Goal: Task Accomplishment & Management: Complete application form

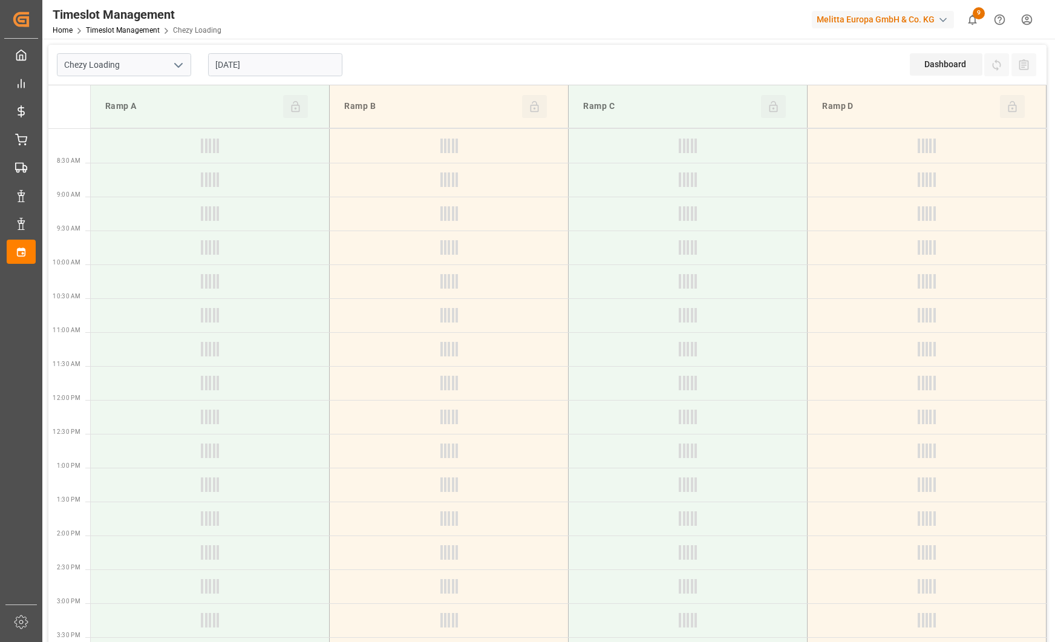
click at [181, 64] on polyline "open menu" at bounding box center [178, 65] width 7 height 4
click at [151, 119] on div "Chezy Unloading" at bounding box center [123, 118] width 133 height 27
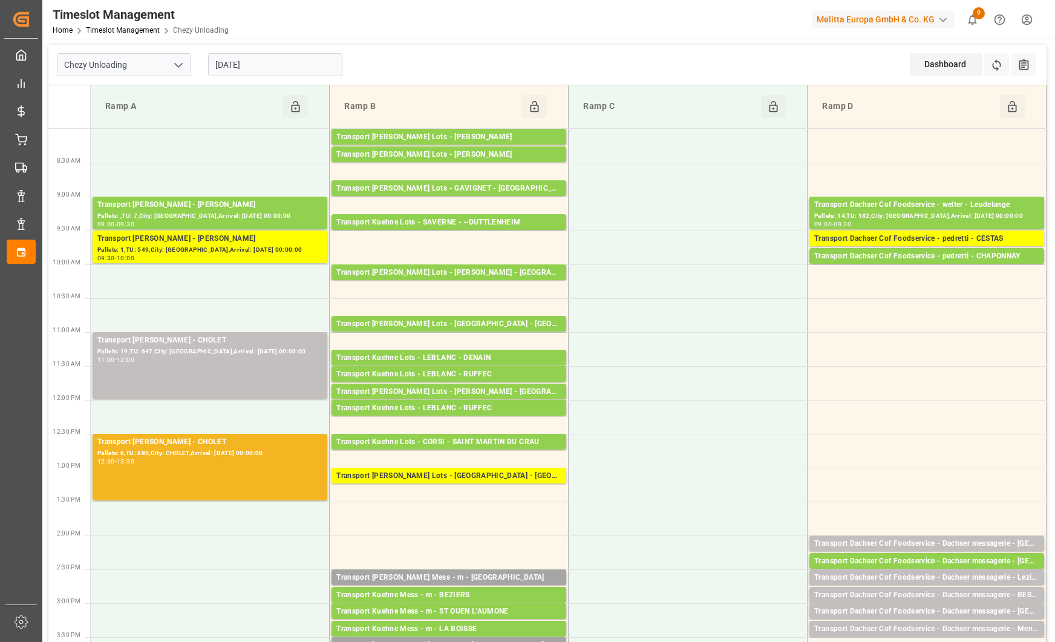
click at [178, 63] on icon "open menu" at bounding box center [178, 65] width 15 height 15
click at [153, 97] on div "Chezy Loading" at bounding box center [123, 91] width 133 height 27
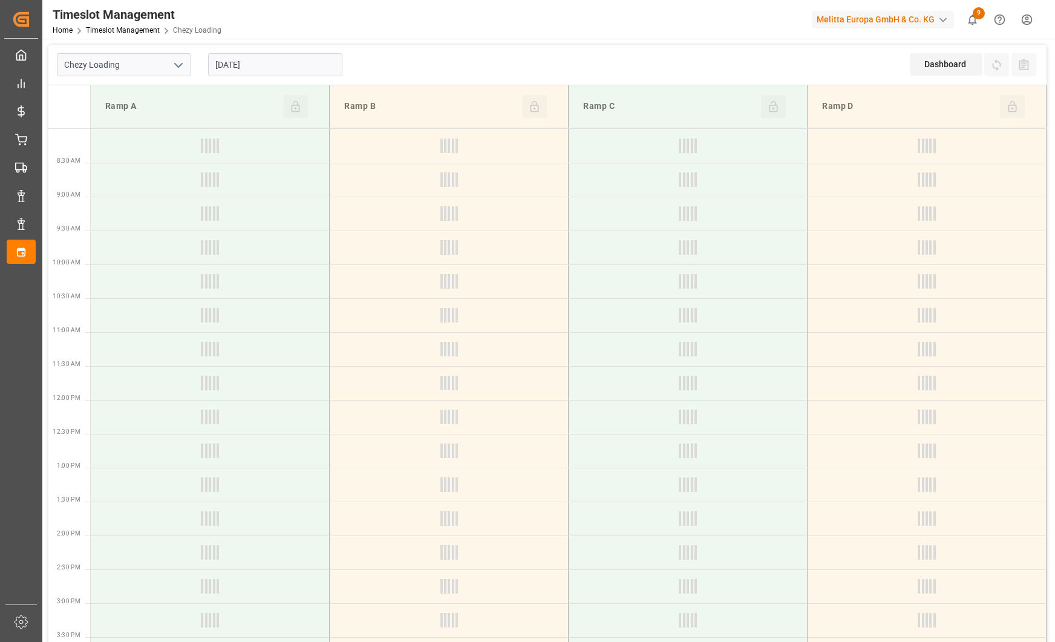
click at [178, 63] on icon "open menu" at bounding box center [178, 65] width 15 height 15
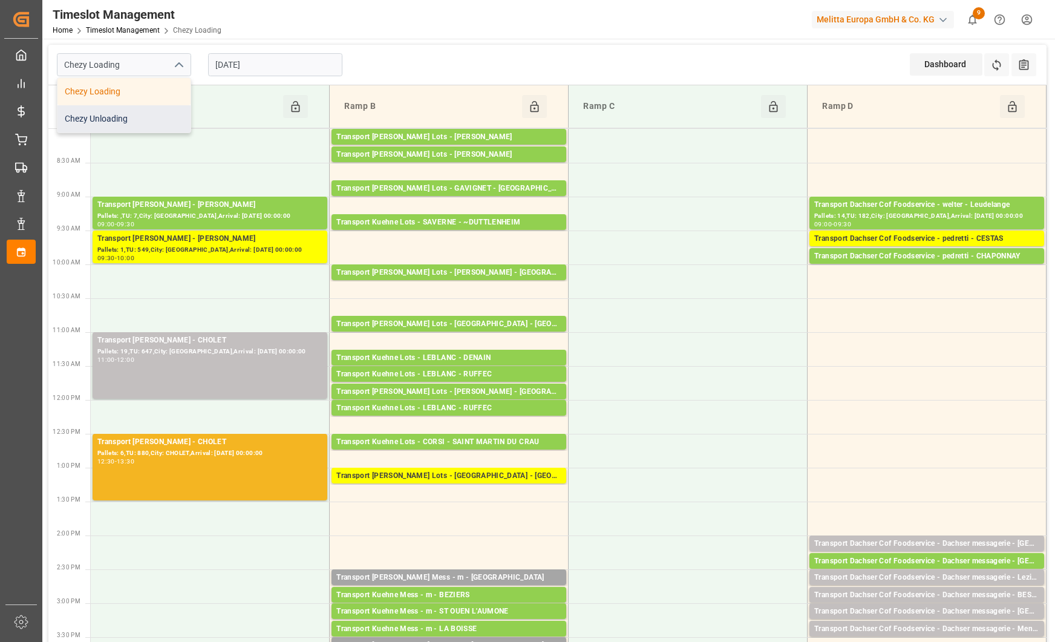
click at [131, 120] on div "Chezy Unloading" at bounding box center [123, 118] width 133 height 27
type input "Chezy Unloading"
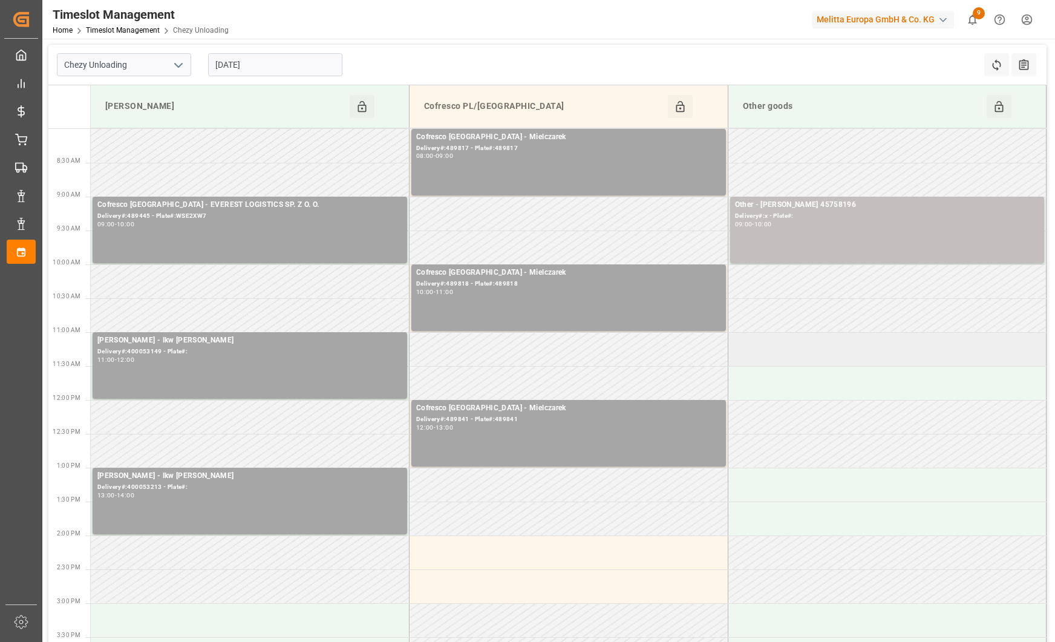
click at [798, 343] on td at bounding box center [886, 349] width 319 height 34
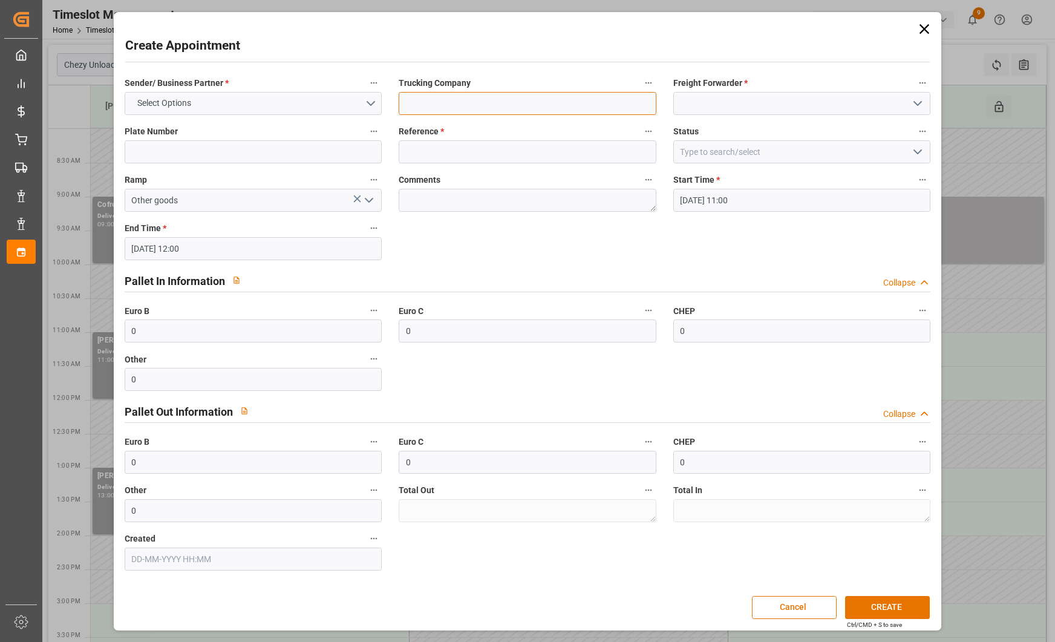
click at [536, 104] on input at bounding box center [527, 103] width 257 height 23
type input "delavenne retour"
click at [838, 93] on input at bounding box center [801, 103] width 257 height 23
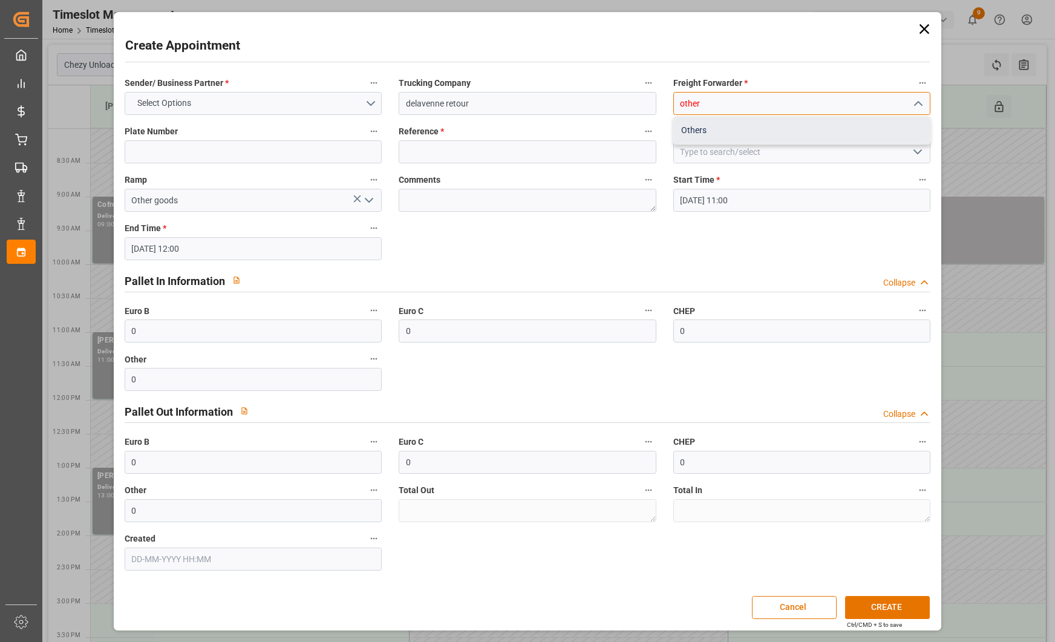
click at [775, 139] on div "Others" at bounding box center [802, 130] width 256 height 27
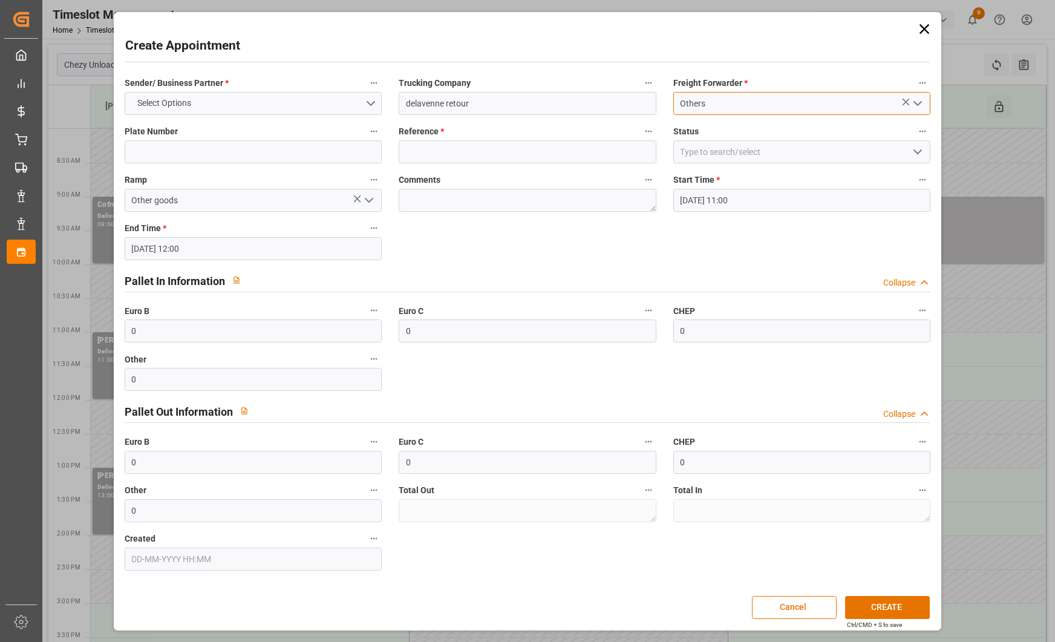
type input "Others"
click at [458, 148] on input at bounding box center [527, 151] width 257 height 23
type input "lot 4 film fraicheur"
click at [223, 101] on button "Select Options" at bounding box center [253, 103] width 257 height 23
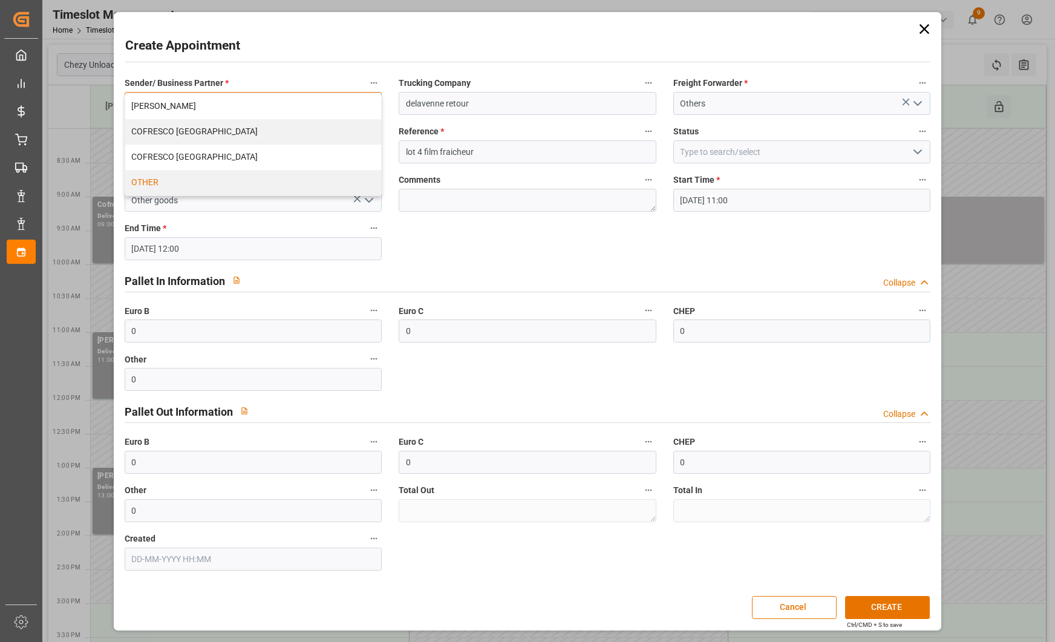
click at [197, 180] on div "OTHER" at bounding box center [253, 182] width 256 height 25
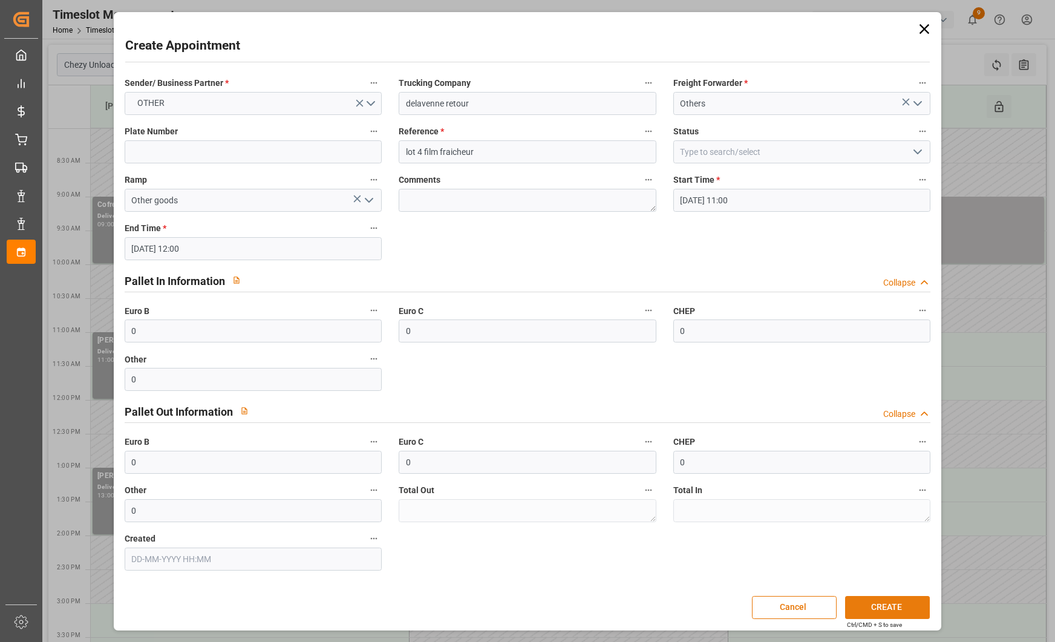
click at [879, 607] on button "CREATE" at bounding box center [887, 607] width 85 height 23
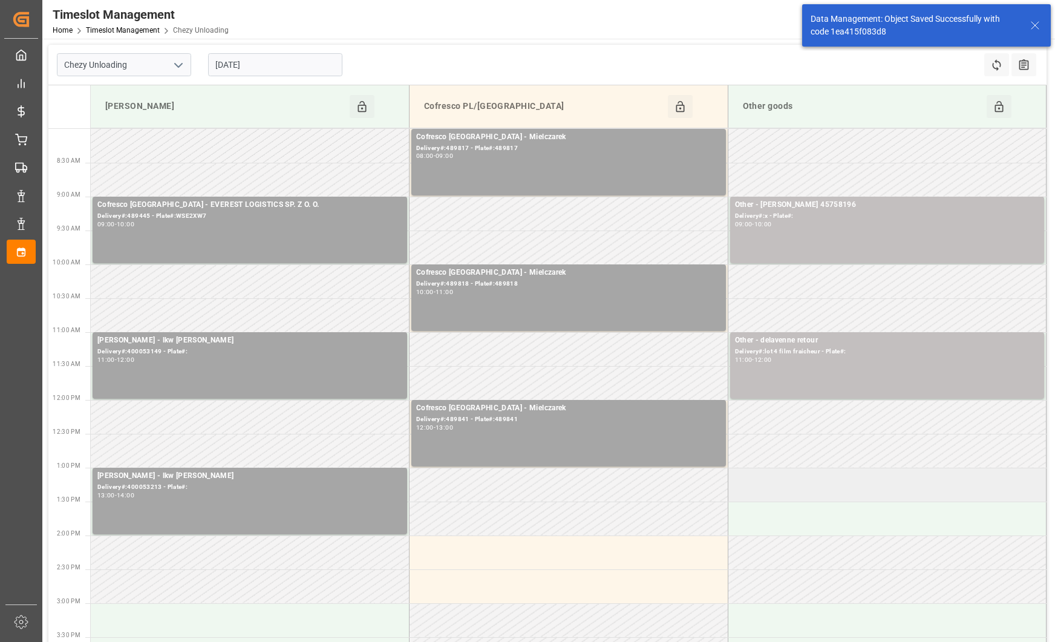
click at [841, 484] on td at bounding box center [886, 484] width 319 height 34
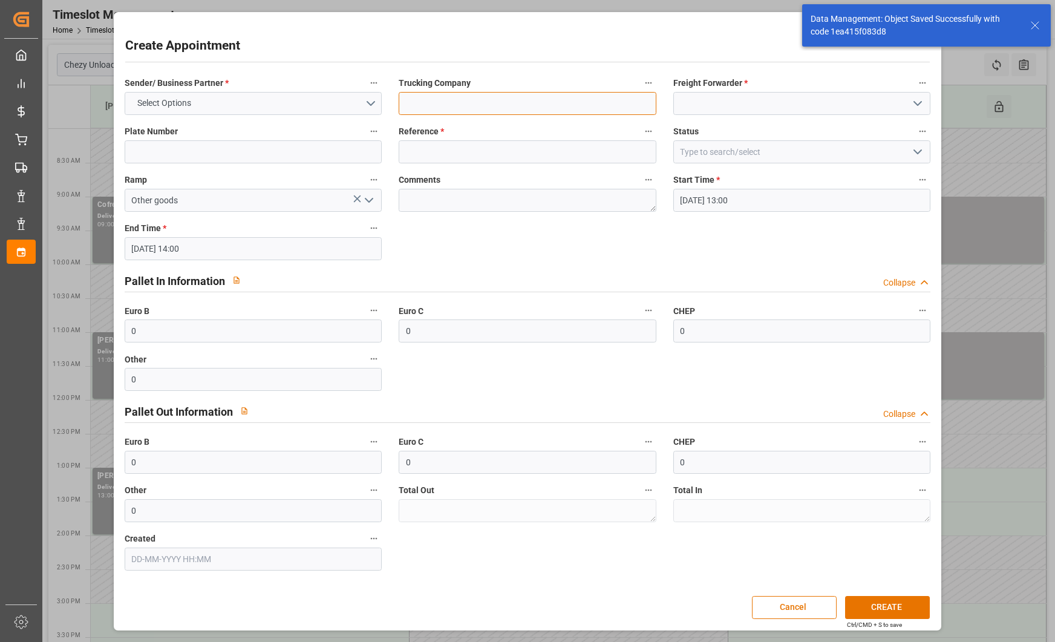
click at [548, 103] on input at bounding box center [527, 103] width 257 height 23
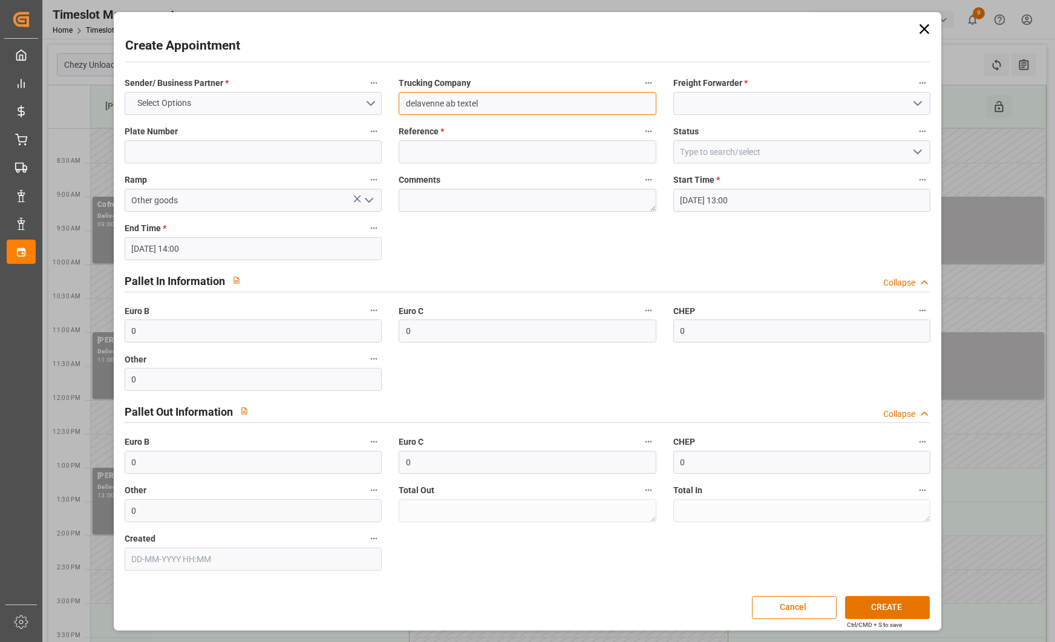
type input "delavenne ab textel"
click at [709, 110] on input at bounding box center [801, 103] width 257 height 23
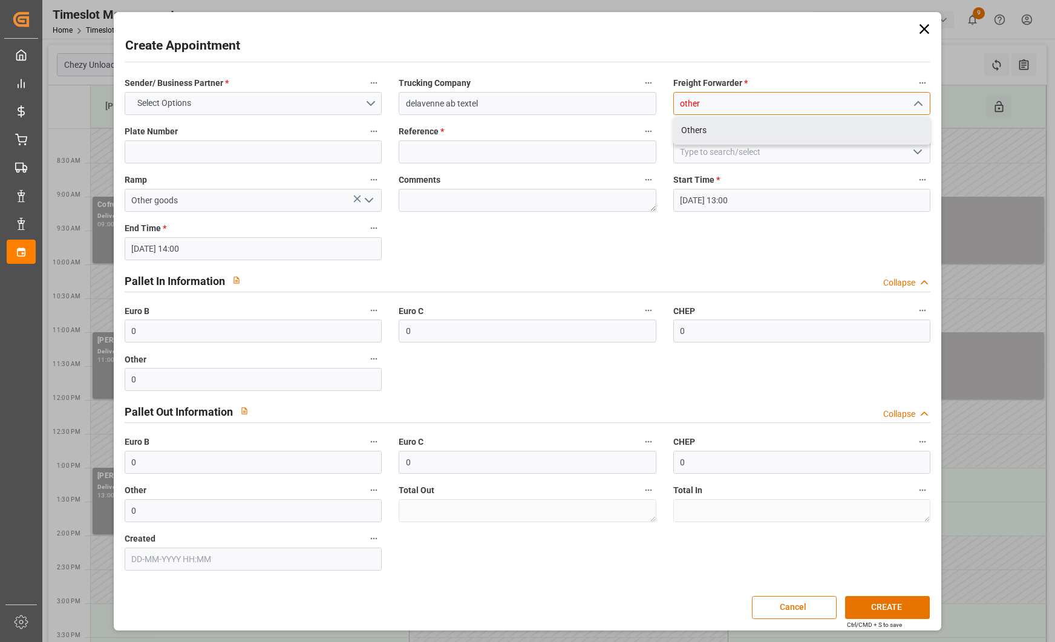
drag, startPoint x: 685, startPoint y: 126, endPoint x: 678, endPoint y: 128, distance: 7.6
click at [685, 126] on div "Others" at bounding box center [802, 130] width 256 height 27
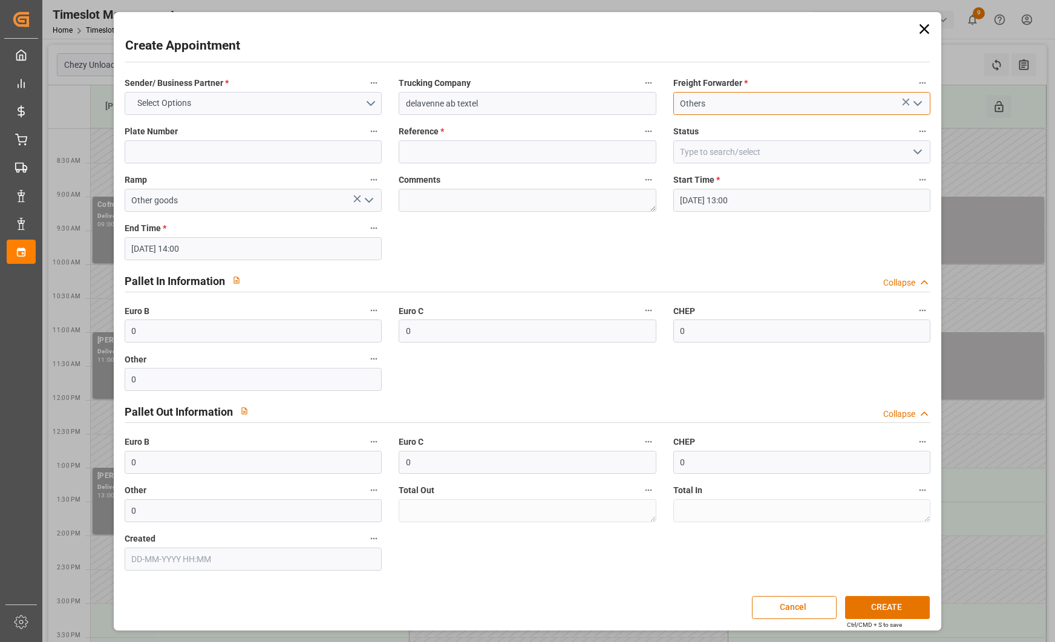
type input "Others"
click at [448, 143] on input at bounding box center [527, 151] width 257 height 23
type input "lot 4 film"
click at [315, 105] on button "Select Options" at bounding box center [253, 103] width 257 height 23
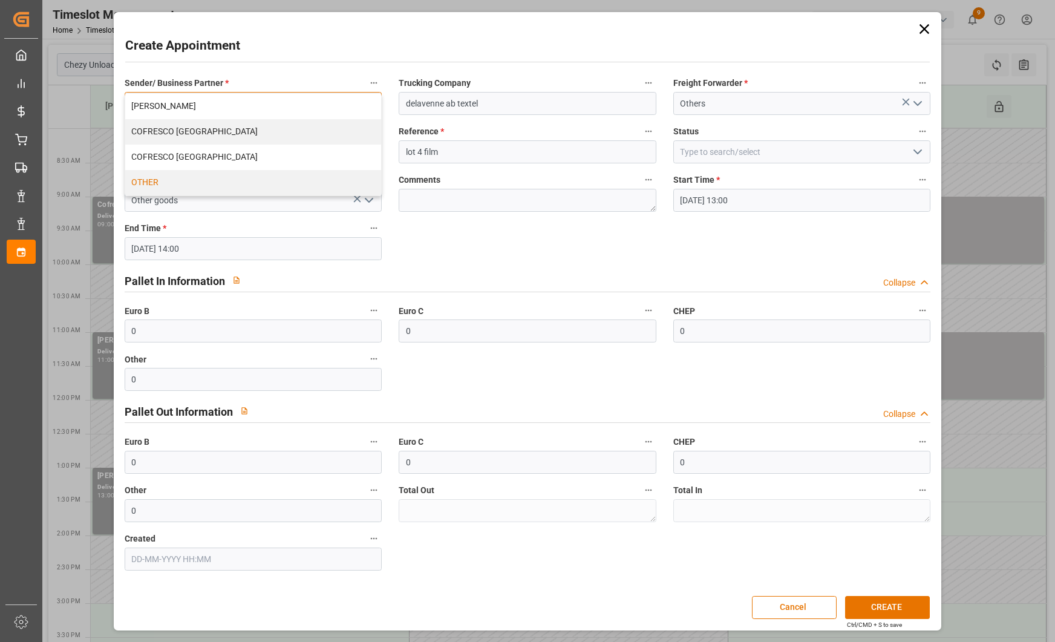
click at [256, 181] on div "OTHER" at bounding box center [253, 182] width 256 height 25
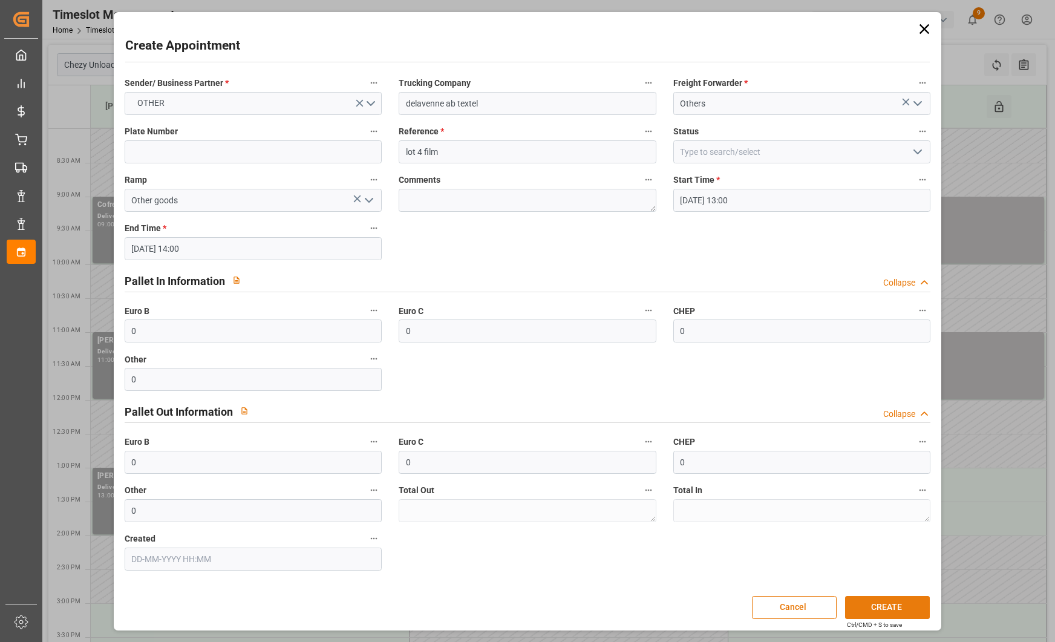
click at [911, 602] on button "CREATE" at bounding box center [887, 607] width 85 height 23
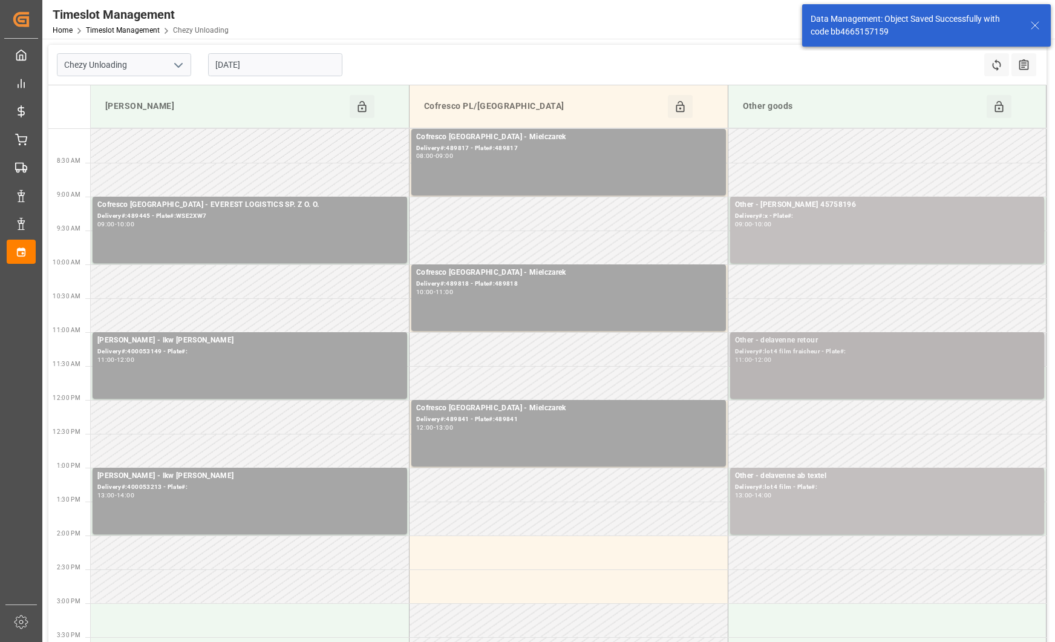
click at [856, 343] on div "Other - delavenne retour" at bounding box center [887, 340] width 305 height 12
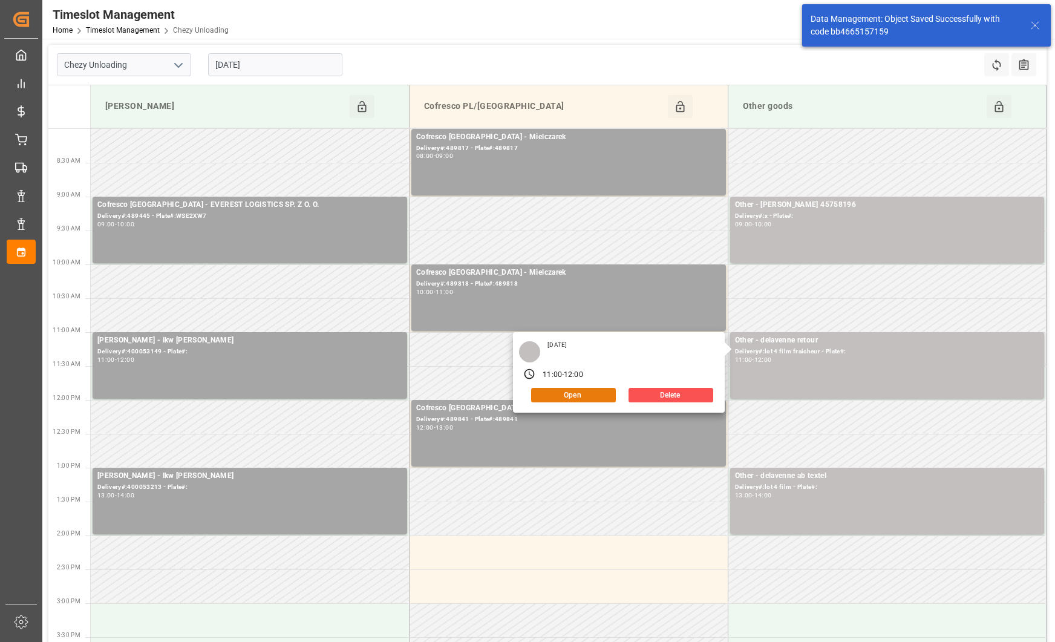
click at [595, 398] on button "Open" at bounding box center [573, 395] width 85 height 15
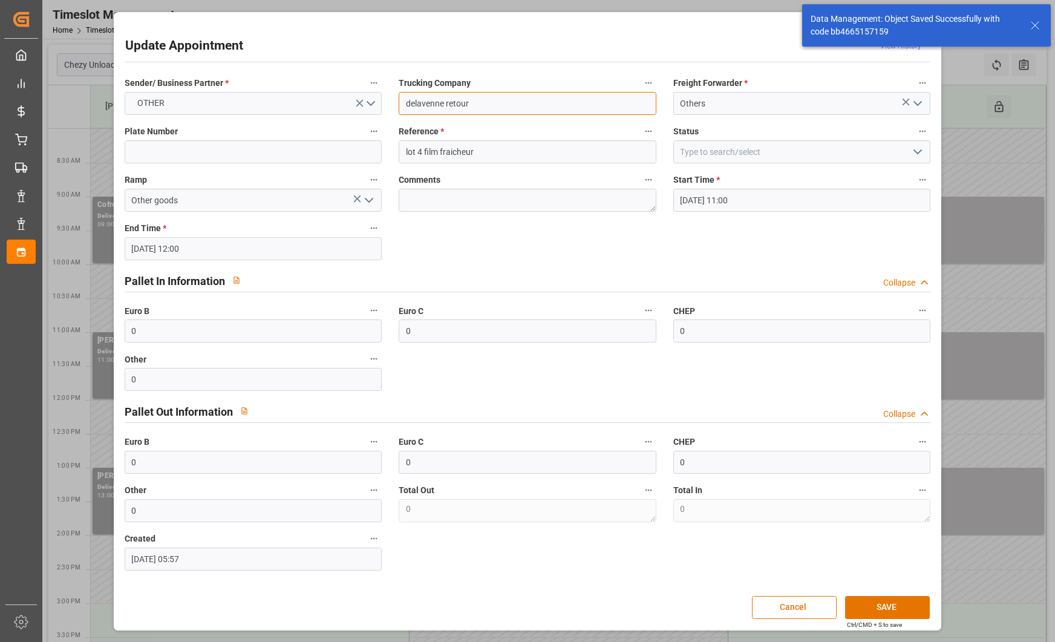
click at [484, 106] on input "delavenne retour" at bounding box center [527, 103] width 257 height 23
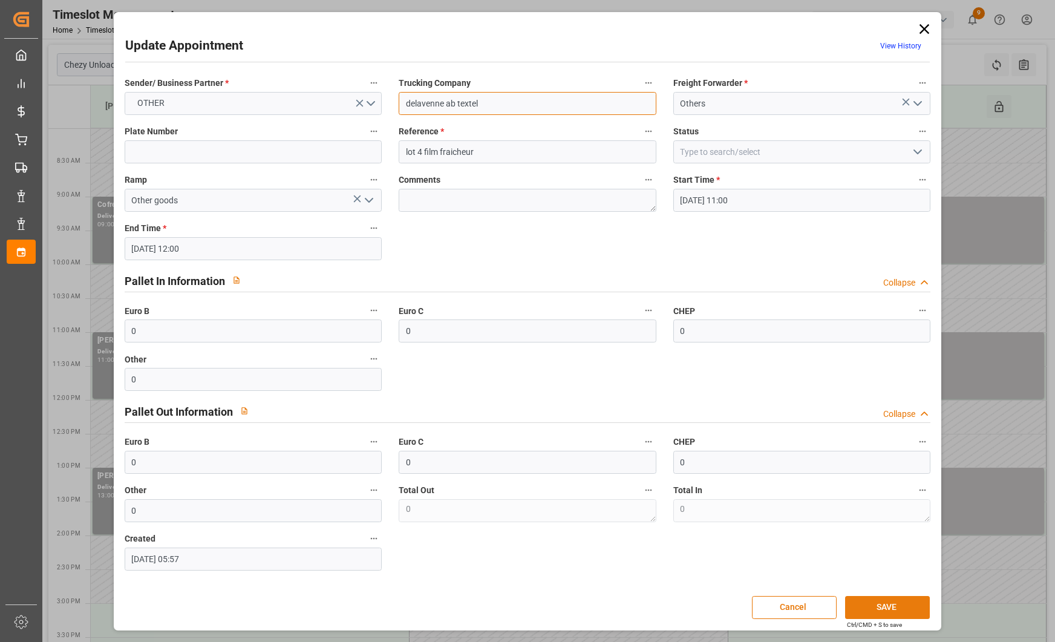
type input "delavenne ab textel"
click at [890, 604] on button "SAVE" at bounding box center [887, 607] width 85 height 23
